Goal: Information Seeking & Learning: Find specific fact

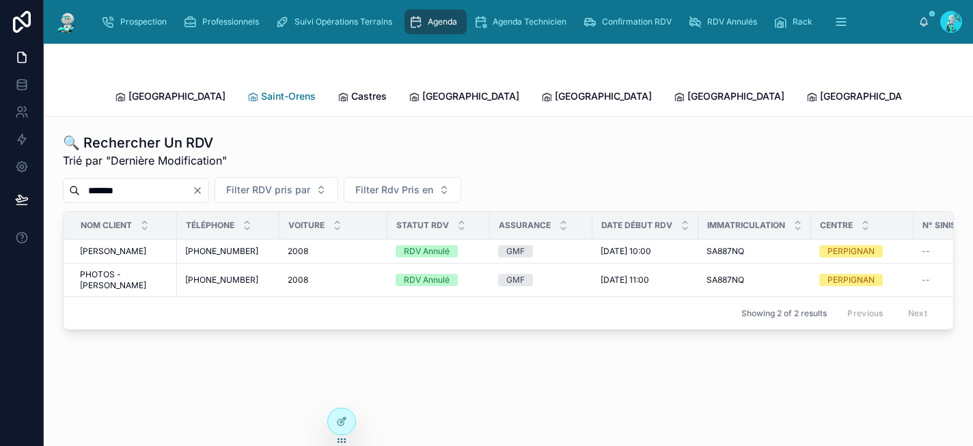
click at [261, 90] on span "Saint-Orens" at bounding box center [288, 97] width 55 height 14
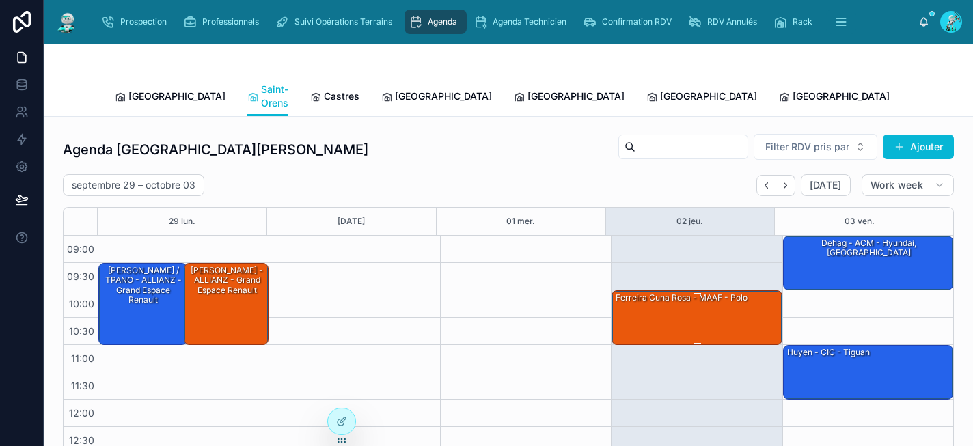
click at [661, 304] on div "ferreira cuna rosa - MAAF - polo" at bounding box center [697, 317] width 166 height 52
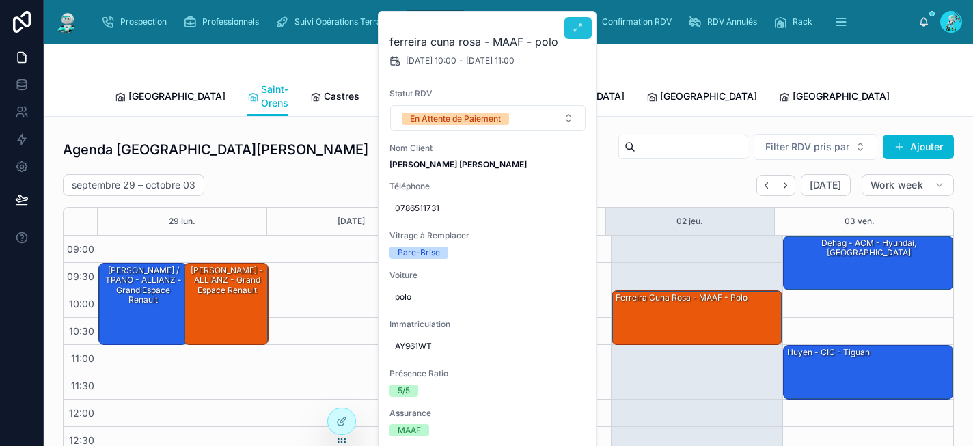
click at [577, 31] on icon at bounding box center [578, 28] width 11 height 11
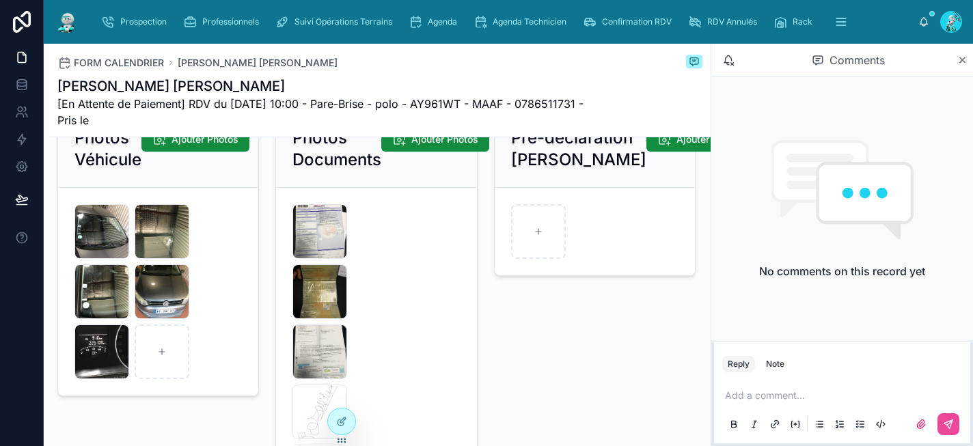
scroll to position [2071, 0]
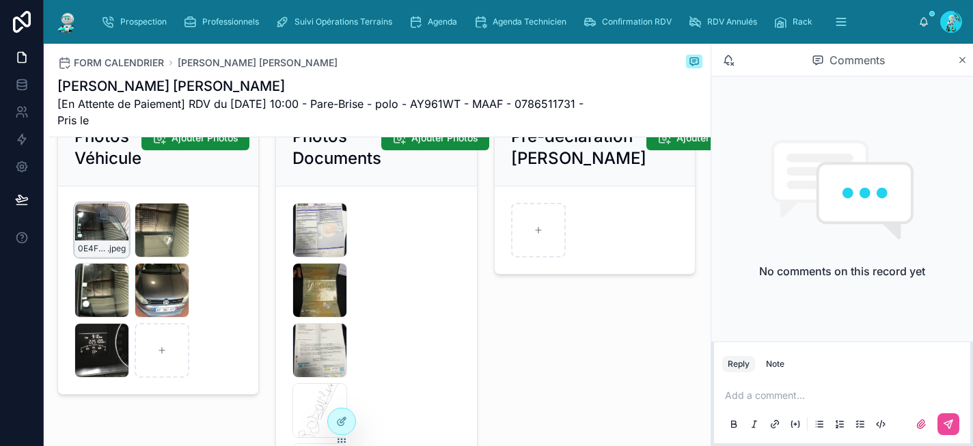
click at [96, 238] on div "0E4F853E-D971-413D-B0F1-A3458694C946 .jpeg" at bounding box center [101, 230] width 55 height 55
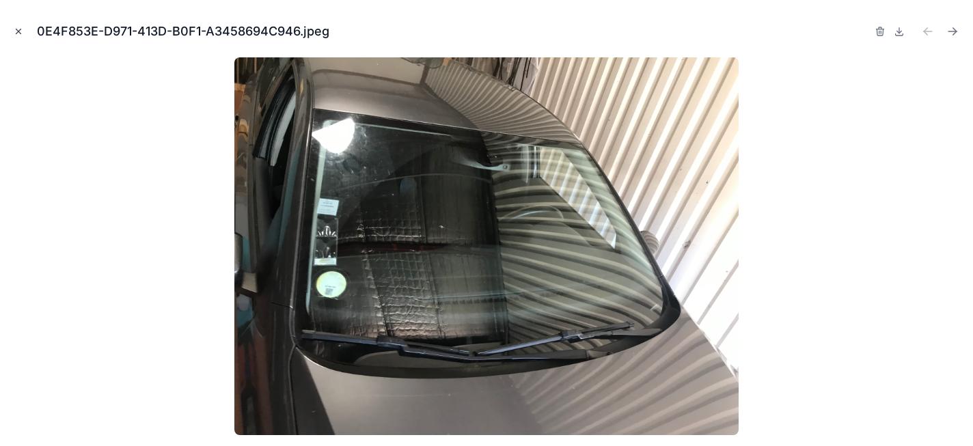
click at [15, 31] on icon "Close modal" at bounding box center [19, 32] width 10 height 10
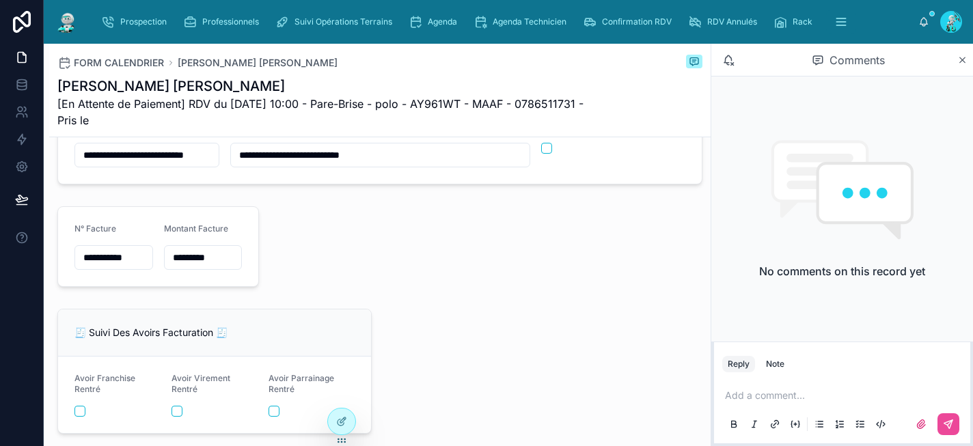
scroll to position [1077, 0]
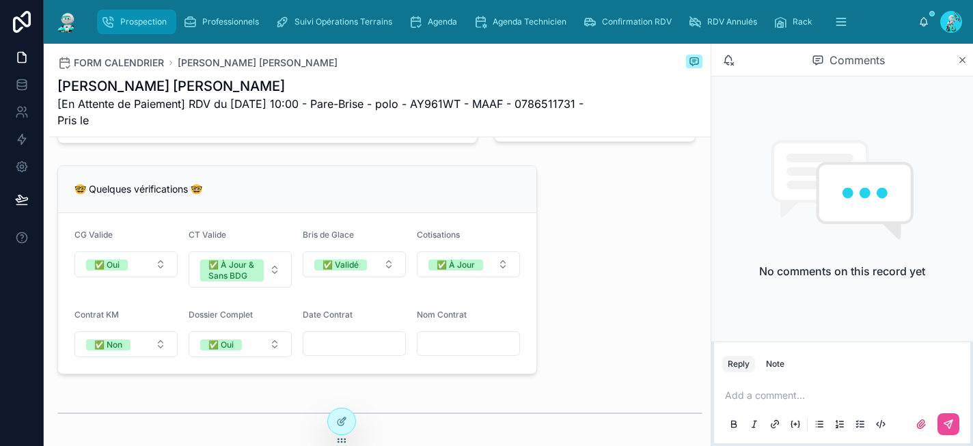
click at [142, 21] on span "Prospection" at bounding box center [143, 21] width 46 height 11
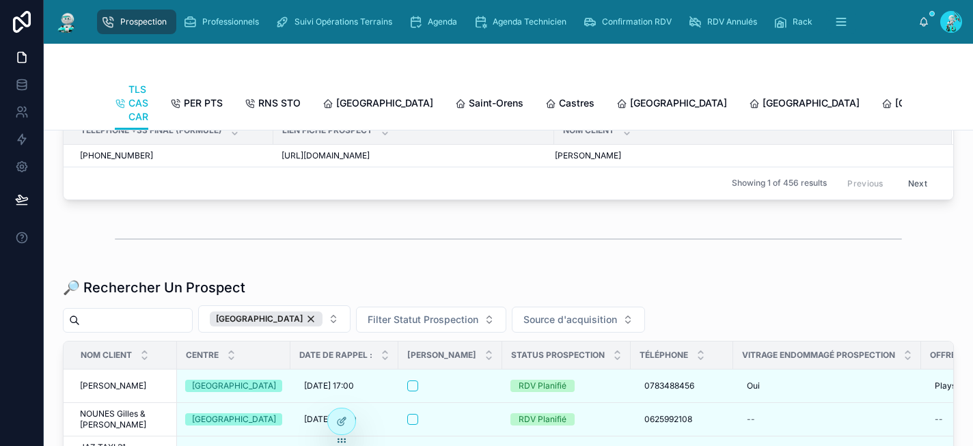
scroll to position [1590, 0]
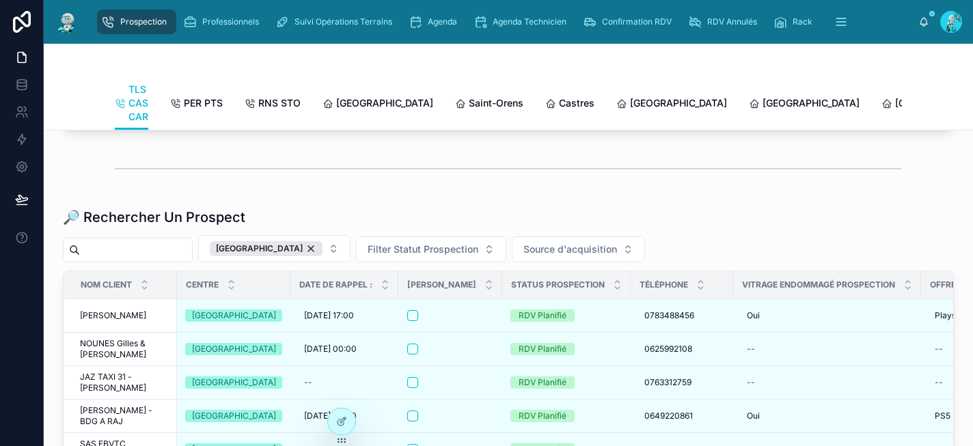
click at [152, 260] on input "text" at bounding box center [136, 250] width 112 height 19
paste input "**********"
type input "**********"
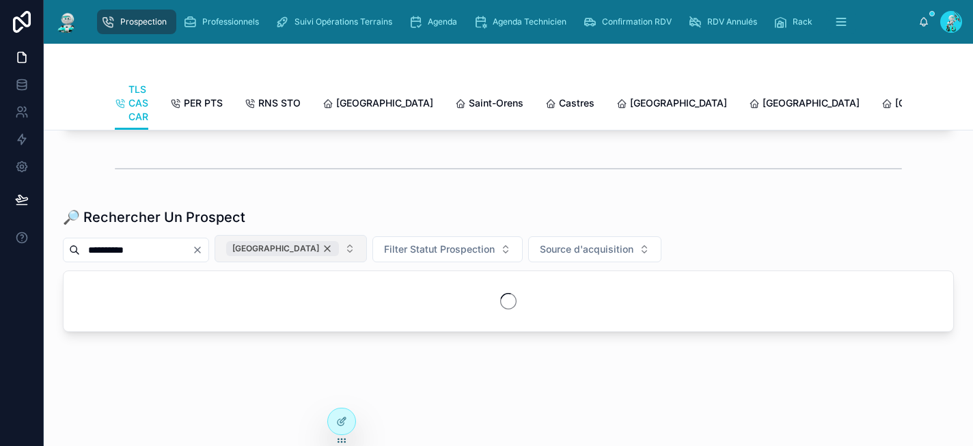
click at [297, 256] on div "[GEOGRAPHIC_DATA]" at bounding box center [282, 248] width 113 height 15
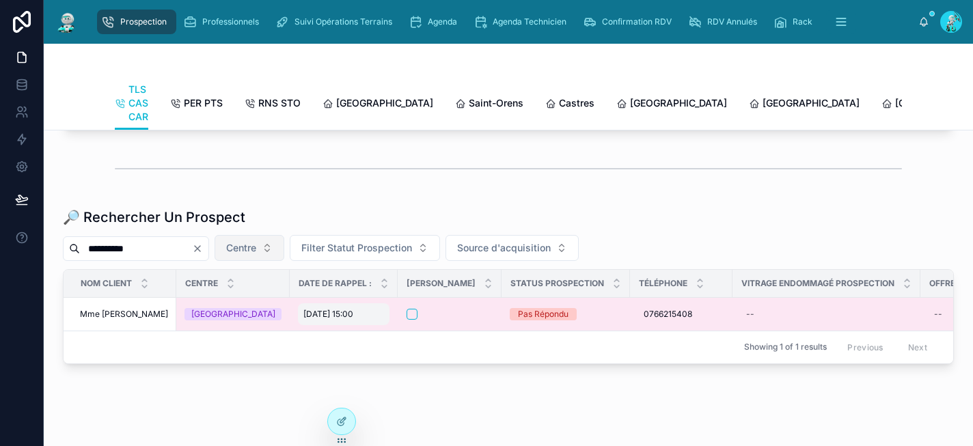
click at [303, 320] on span "01/10/2025 15:00" at bounding box center [328, 314] width 50 height 11
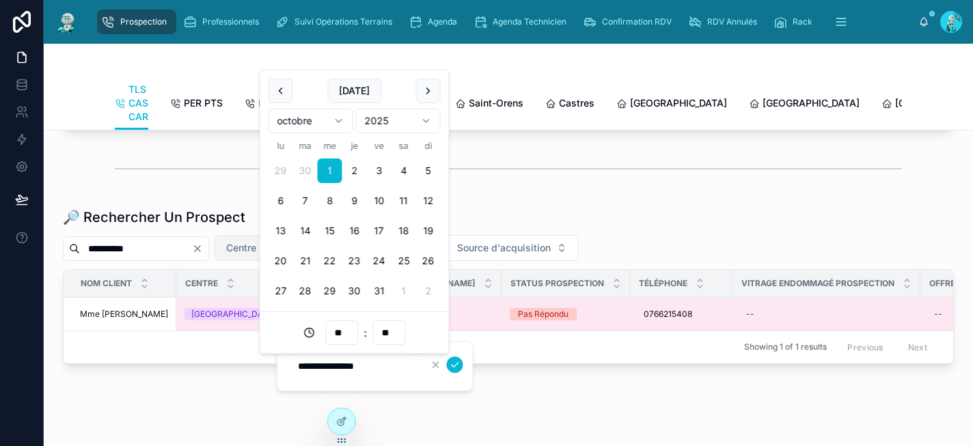
click at [246, 321] on div "[GEOGRAPHIC_DATA]" at bounding box center [233, 314] width 97 height 12
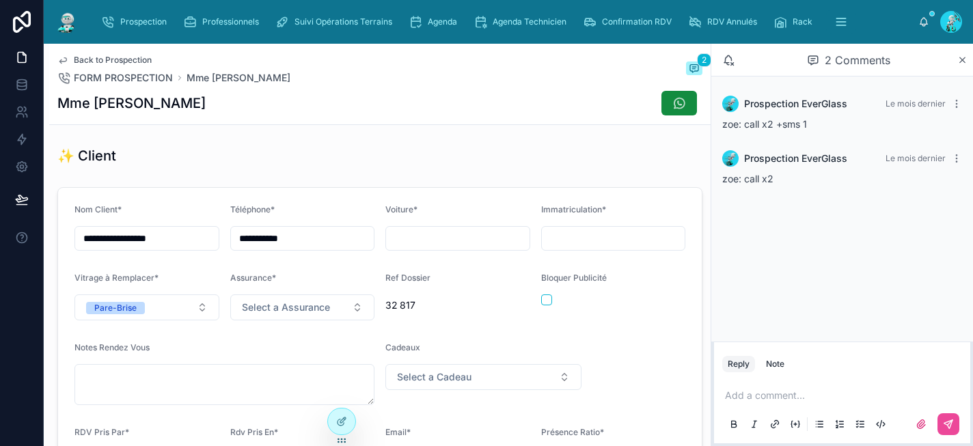
scroll to position [391, 0]
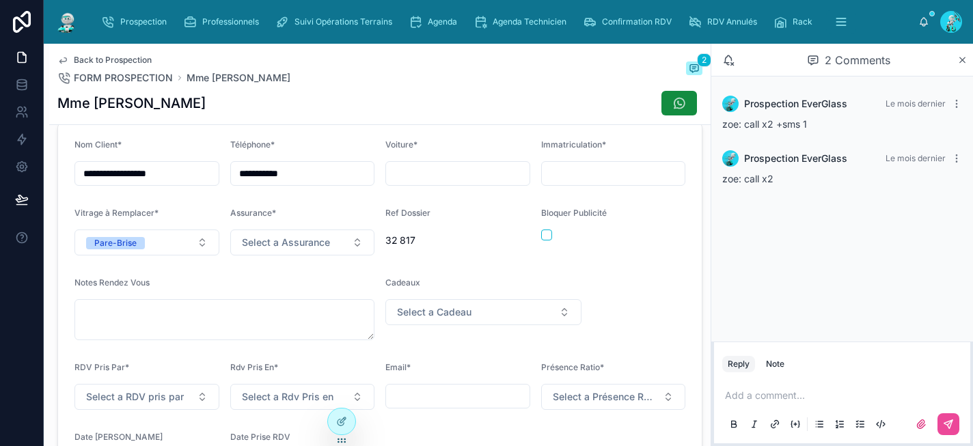
click at [743, 396] on p at bounding box center [845, 396] width 240 height 14
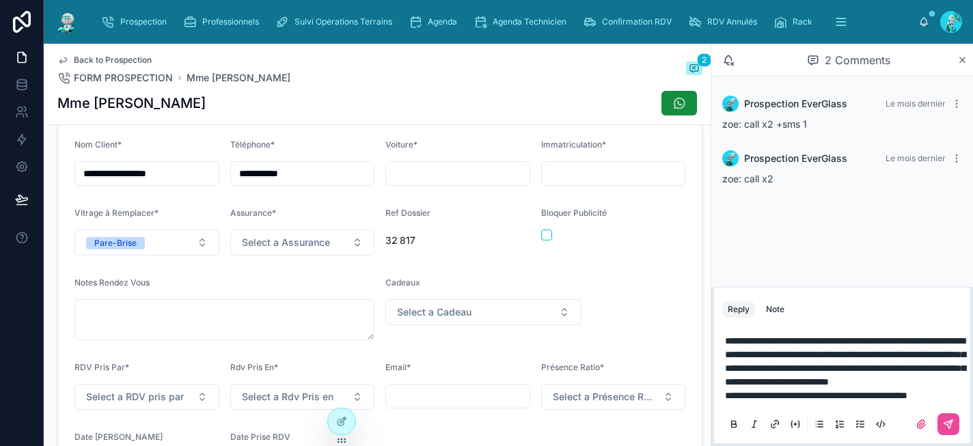
click at [746, 336] on span "**********" at bounding box center [845, 361] width 241 height 51
drag, startPoint x: 917, startPoint y: 299, endPoint x: 852, endPoint y: 302, distance: 65.7
click at [852, 336] on span "**********" at bounding box center [845, 361] width 241 height 51
click at [949, 424] on icon at bounding box center [950, 422] width 5 height 5
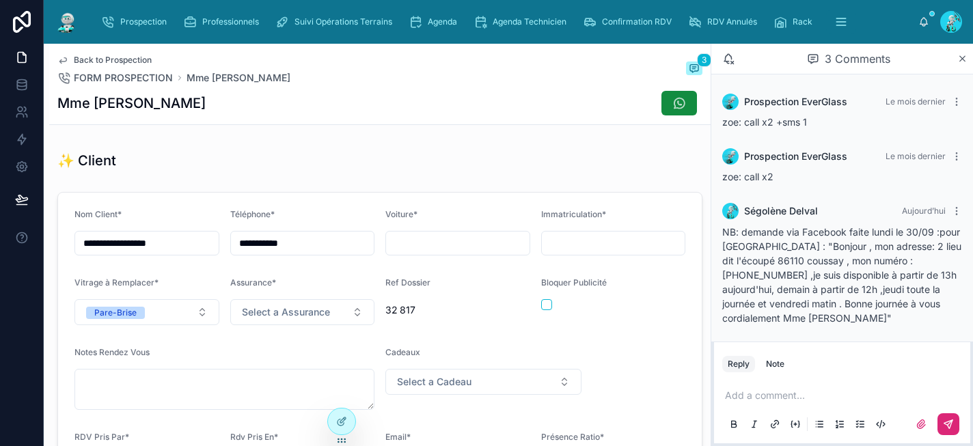
scroll to position [241, 0]
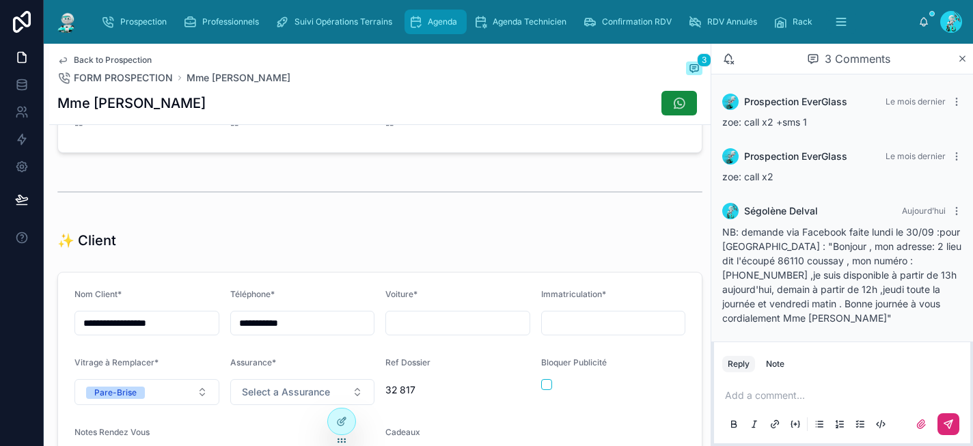
click at [442, 25] on span "Agenda" at bounding box center [442, 21] width 29 height 11
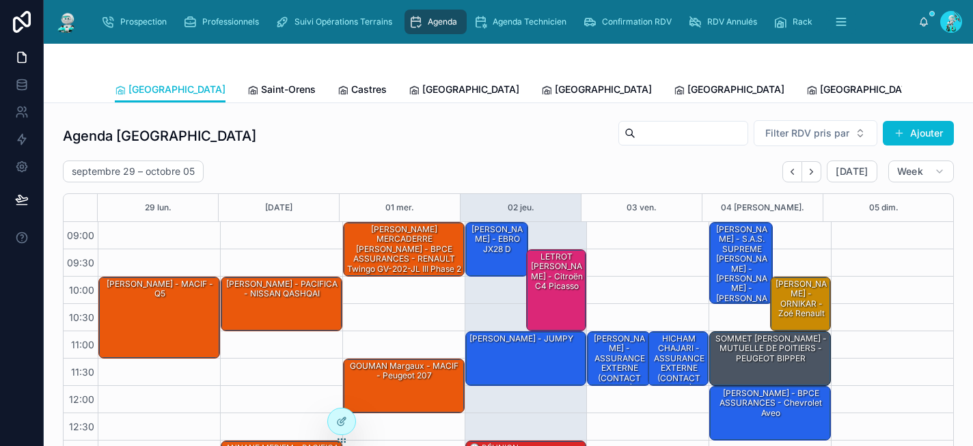
scroll to position [225, 0]
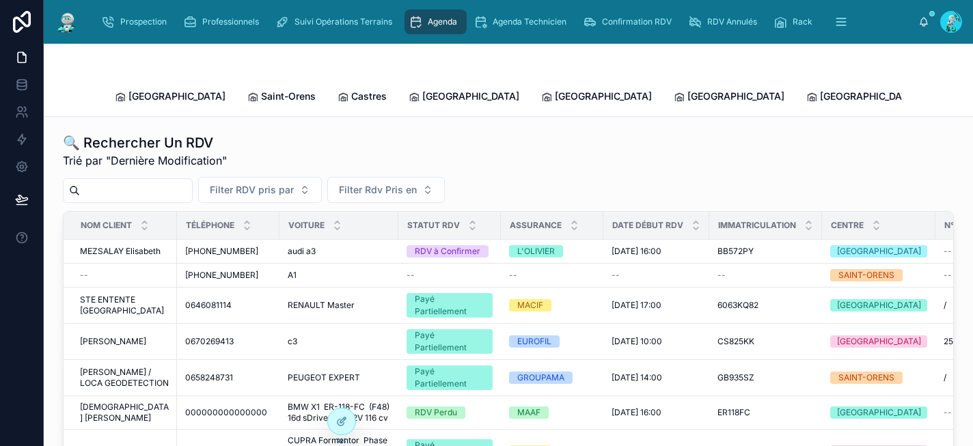
click at [137, 181] on input "text" at bounding box center [136, 190] width 112 height 19
paste input "*******"
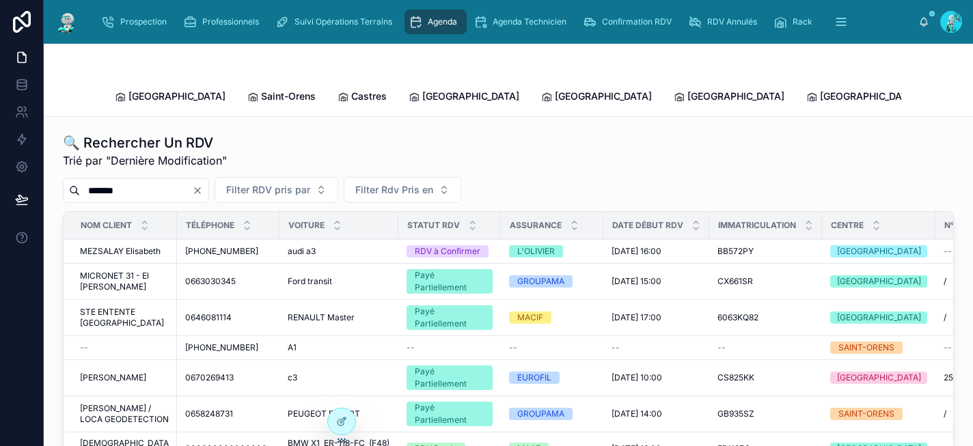
type input "*******"
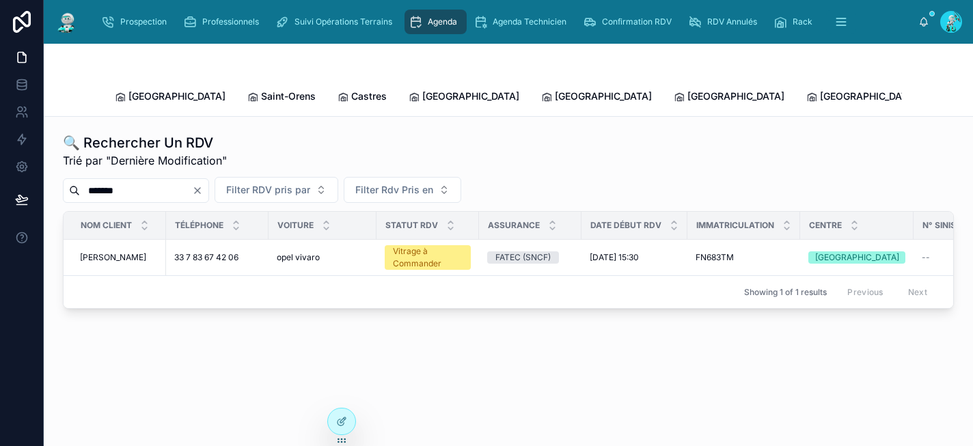
click at [539, 133] on div "🔍 Rechercher Un RDV Trié par "Dernière Modification"" at bounding box center [508, 151] width 891 height 36
click at [203, 185] on icon "Clear" at bounding box center [197, 190] width 11 height 11
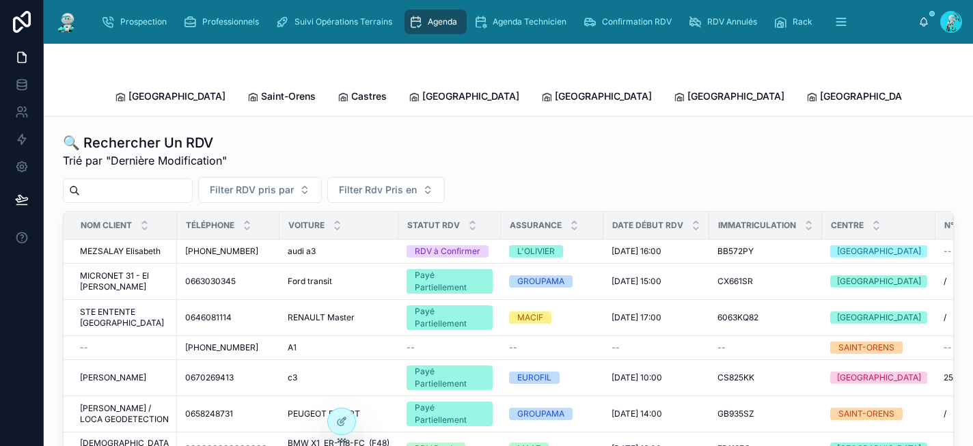
click at [467, 137] on div "🔍 Rechercher Un RDV Trié par "Dernière Modification"" at bounding box center [508, 151] width 891 height 36
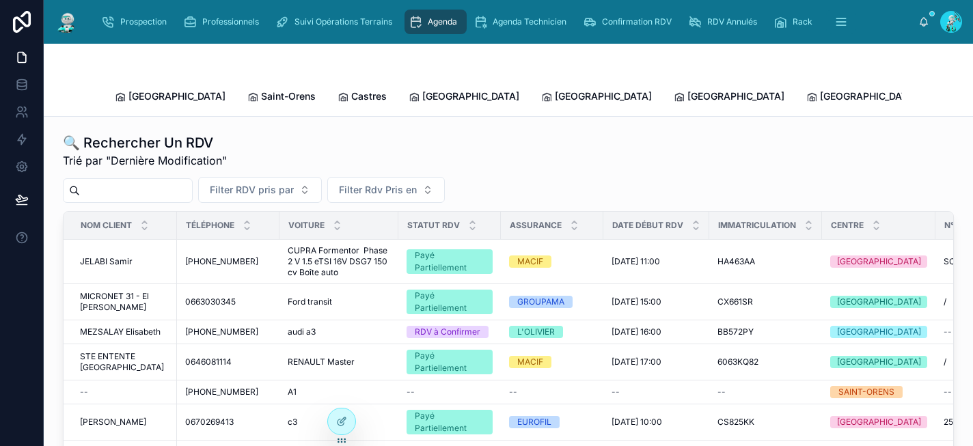
click at [436, 25] on span "Agenda" at bounding box center [442, 21] width 29 height 11
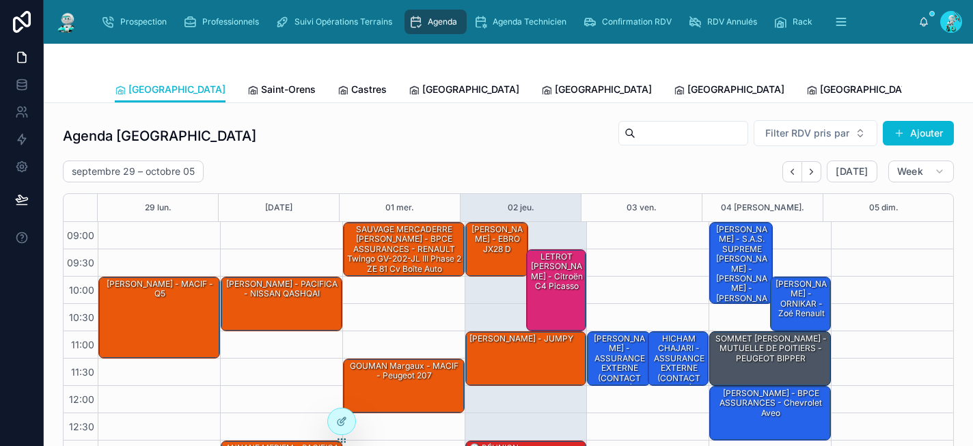
scroll to position [225, 0]
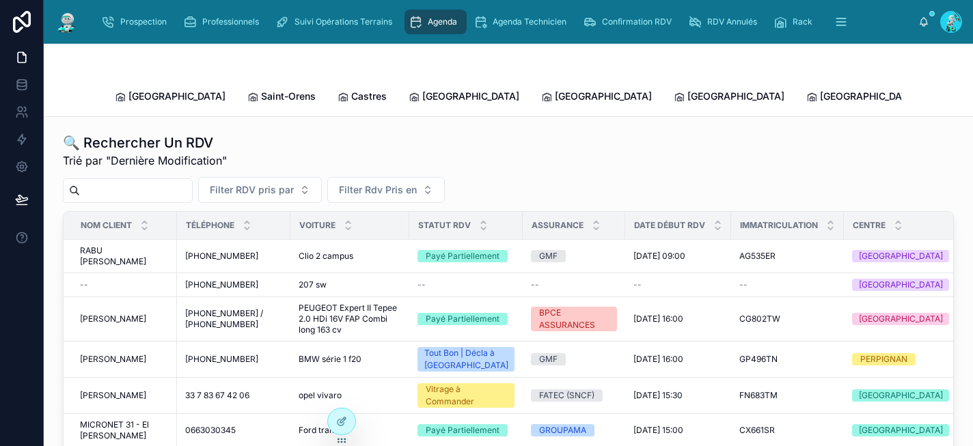
click at [159, 181] on input "text" at bounding box center [136, 190] width 112 height 19
paste input "*******"
type input "*******"
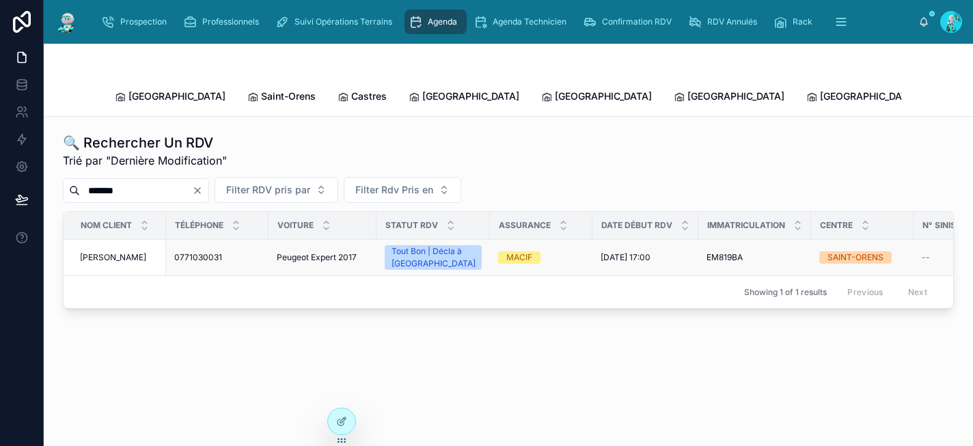
click at [565, 251] on div "MACIF" at bounding box center [541, 257] width 86 height 12
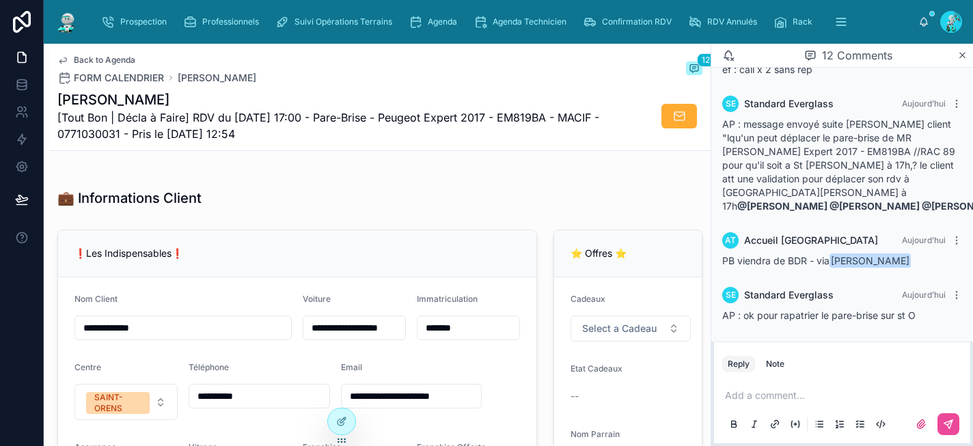
scroll to position [203, 0]
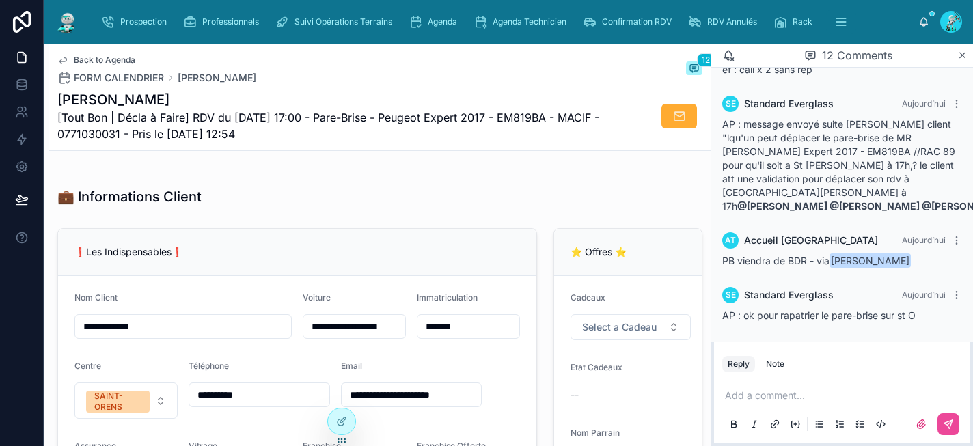
drag, startPoint x: 264, startPoint y: 409, endPoint x: 204, endPoint y: 394, distance: 61.2
click at [204, 394] on div "**********" at bounding box center [259, 395] width 141 height 25
click at [445, 202] on div "💼 Informations Client" at bounding box center [379, 196] width 645 height 19
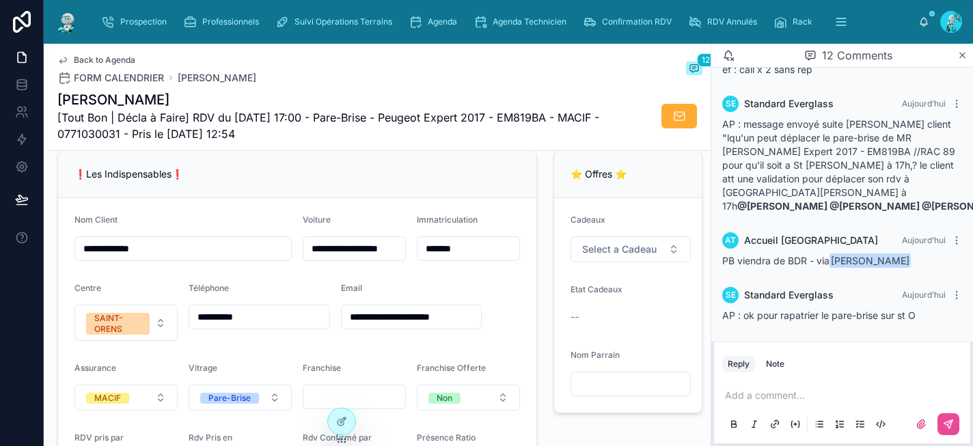
scroll to position [281, 0]
click at [161, 332] on button "SAINT-ORENS" at bounding box center [125, 323] width 103 height 36
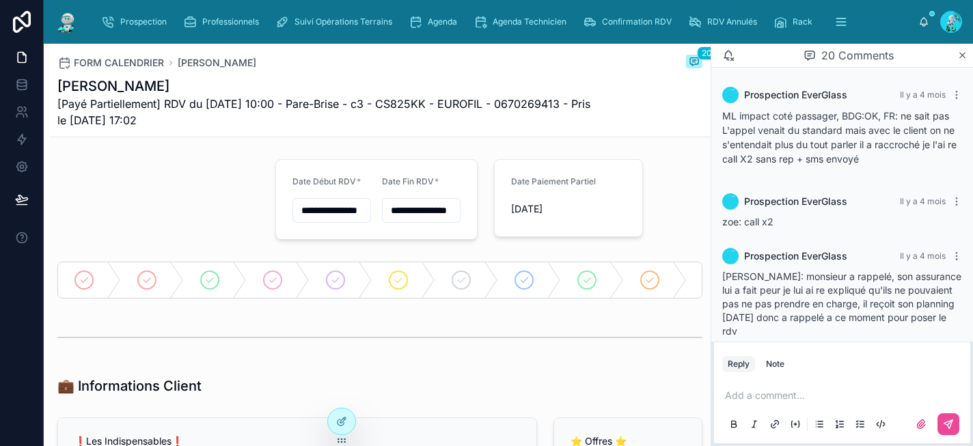
scroll to position [1669, 0]
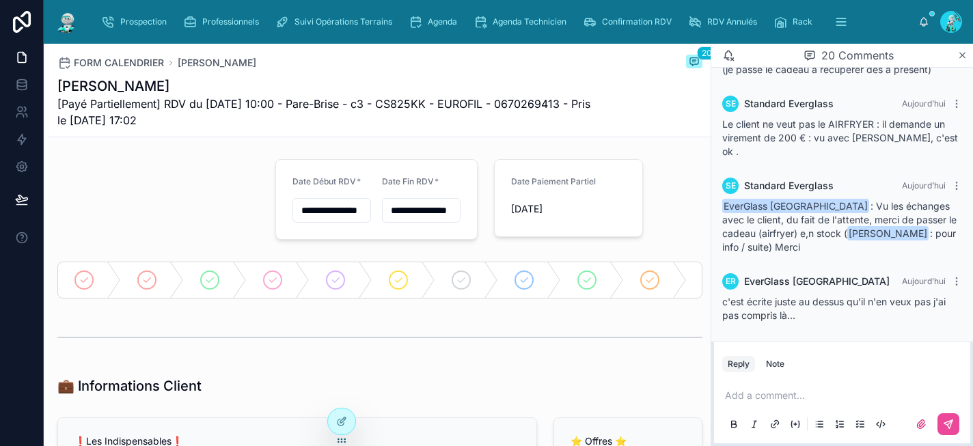
drag, startPoint x: 190, startPoint y: 116, endPoint x: 55, endPoint y: 82, distance: 138.9
click at [55, 82] on div "FORM CALENDRIER OUIDIRENE Mohamed 20 OUIDIRENE Mohamed [Payé Partiellement] RDV…" at bounding box center [380, 91] width 662 height 94
copy div "OUIDIRENE Mohamed [Payé Partiellement] RDV du 21/07/2025 10:00 - Pare-Brise - c…"
click at [756, 394] on p at bounding box center [845, 396] width 240 height 14
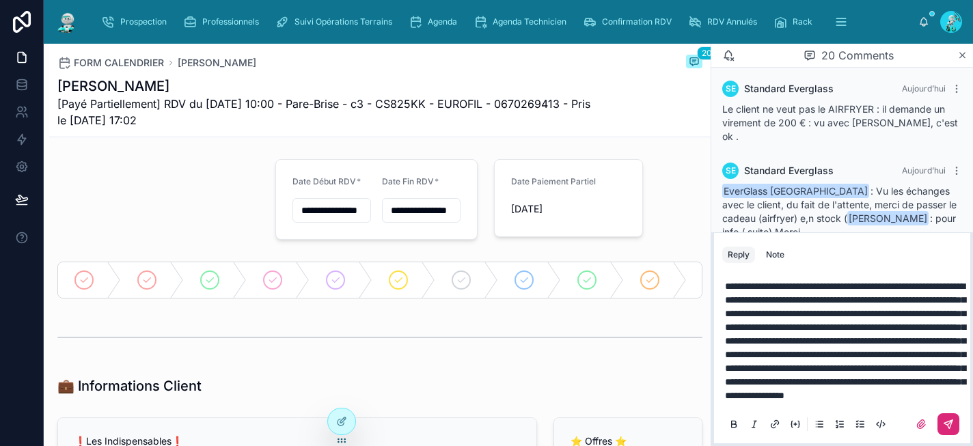
click at [956, 431] on button at bounding box center [949, 424] width 22 height 22
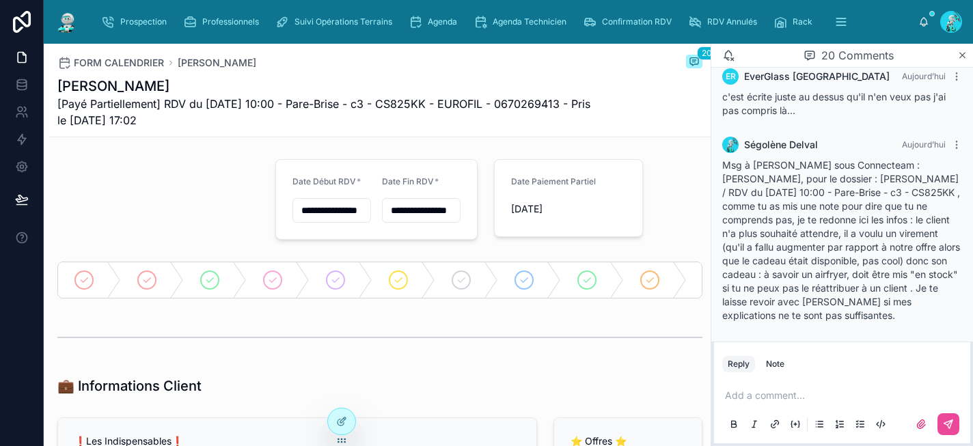
scroll to position [1888, 0]
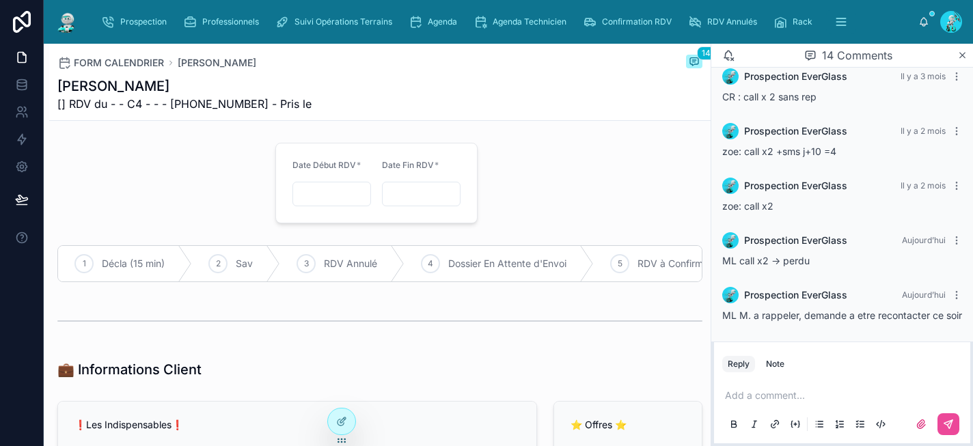
drag, startPoint x: 150, startPoint y: 87, endPoint x: 55, endPoint y: 86, distance: 95.7
click at [55, 86] on div "FORM CALENDRIER Kévin Cadillon 14 Kévin Cadillon [] RDV du - - C4 - - - +337695…" at bounding box center [380, 82] width 662 height 77
copy h1 "Kévin Cadillon"
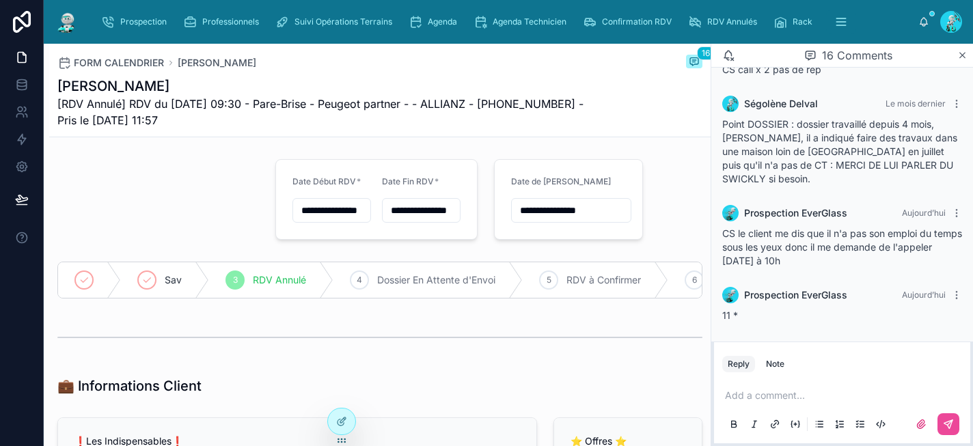
scroll to position [3, 0]
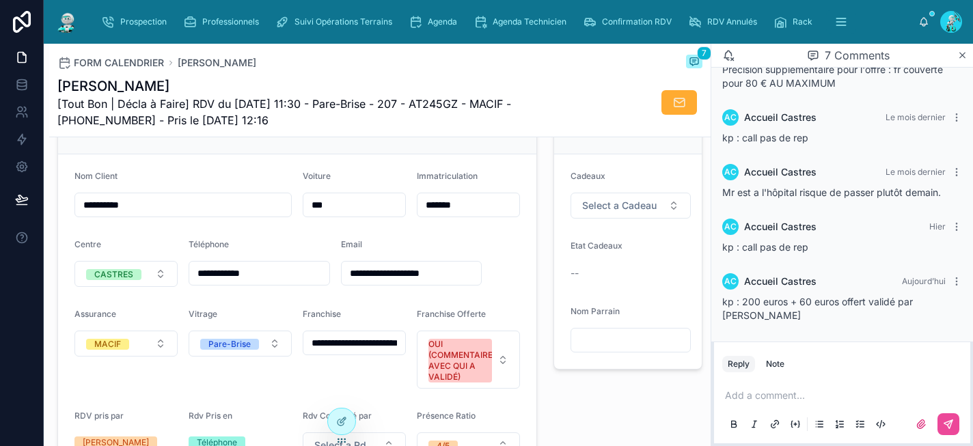
scroll to position [292, 0]
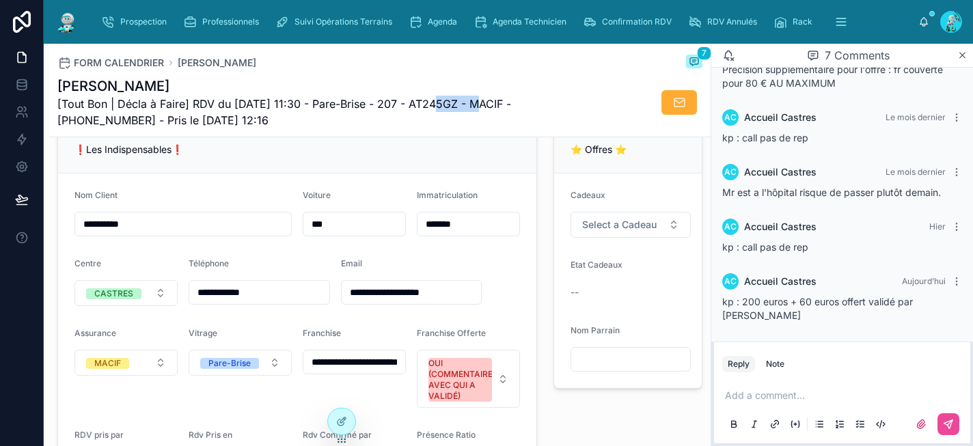
drag, startPoint x: 478, startPoint y: 104, endPoint x: 431, endPoint y: 105, distance: 47.2
click at [431, 105] on span "[Tout Bon | Décla à Faire] RDV du 02/10/2025 11:30 - Pare-Brise - 207 - AT245GZ…" at bounding box center [328, 112] width 543 height 33
copy span "AT245GZ"
click at [238, 92] on h1 "REMIL Kada" at bounding box center [328, 86] width 543 height 19
drag, startPoint x: 134, startPoint y: 87, endPoint x: 60, endPoint y: 90, distance: 73.9
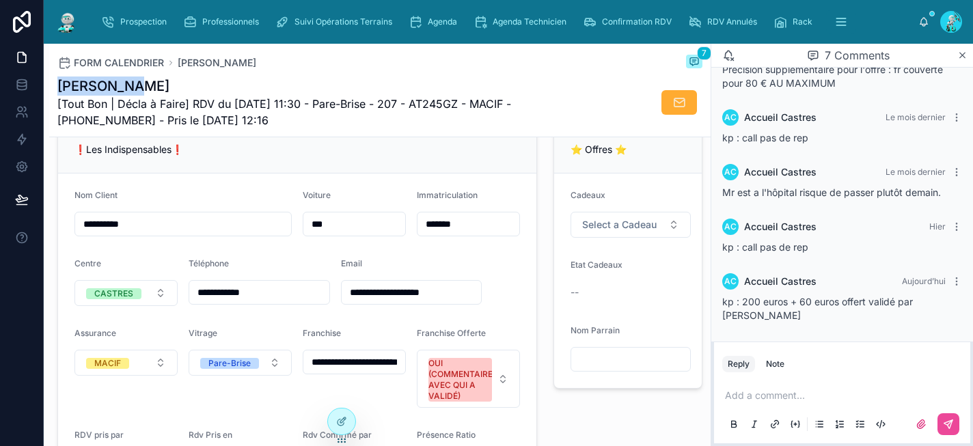
click at [60, 90] on h1 "REMIL Kada" at bounding box center [328, 86] width 543 height 19
copy h1 "REMIL Kada"
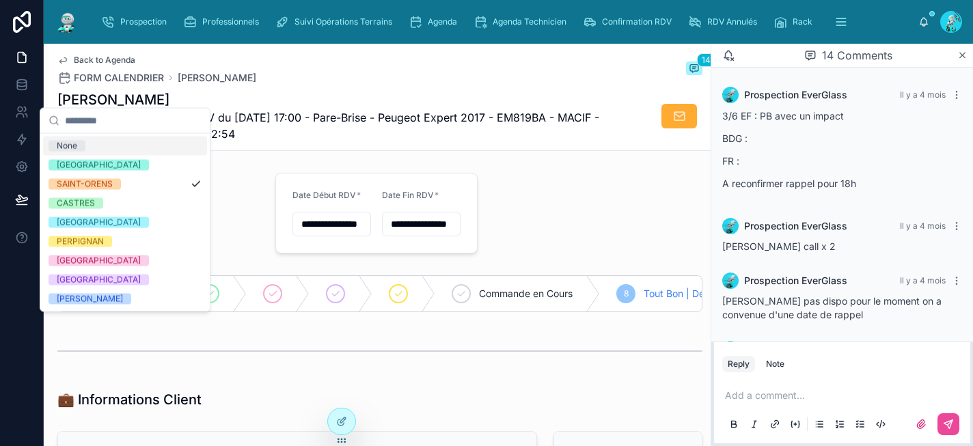
scroll to position [675, 0]
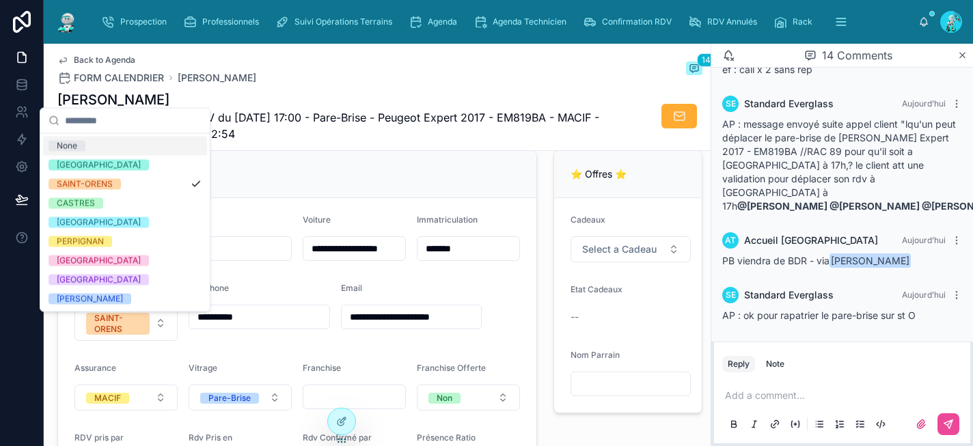
click at [293, 76] on div "Back to Agenda FORM CALENDRIER BIELSA Marvyn 14" at bounding box center [379, 70] width 645 height 30
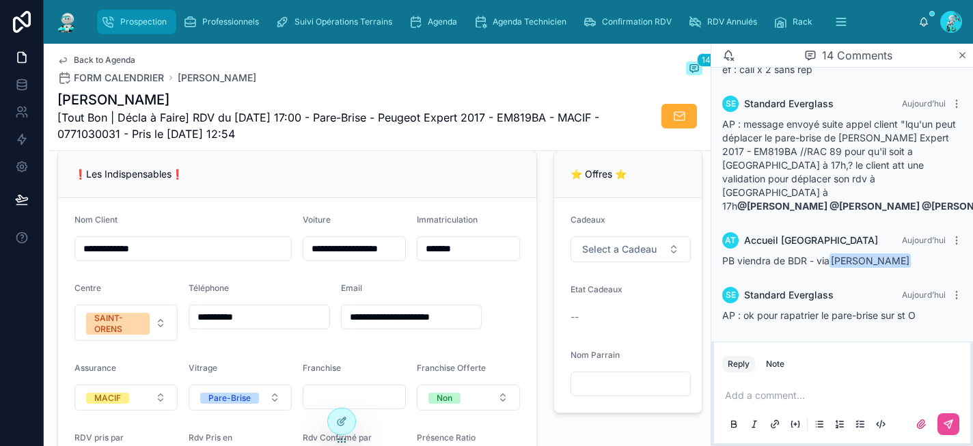
click at [147, 23] on span "Prospection" at bounding box center [143, 21] width 46 height 11
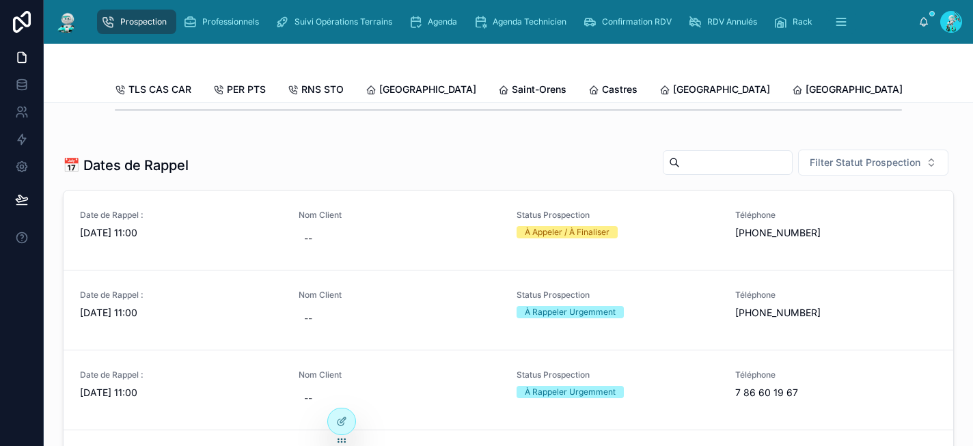
scroll to position [462, 0]
